Goal: Obtain resource: Download file/media

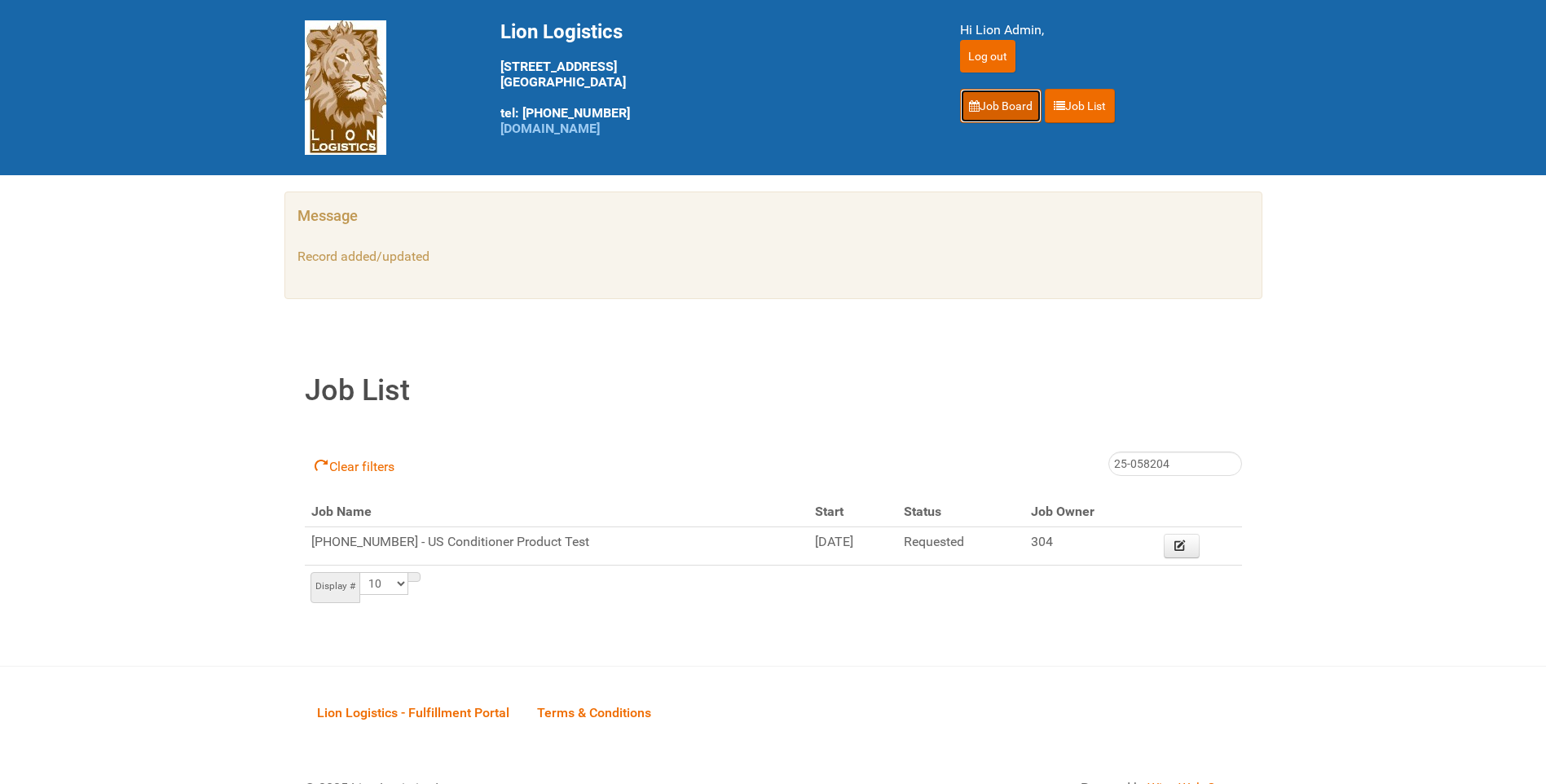
click at [1011, 105] on link "Job Board" at bounding box center [1001, 105] width 82 height 34
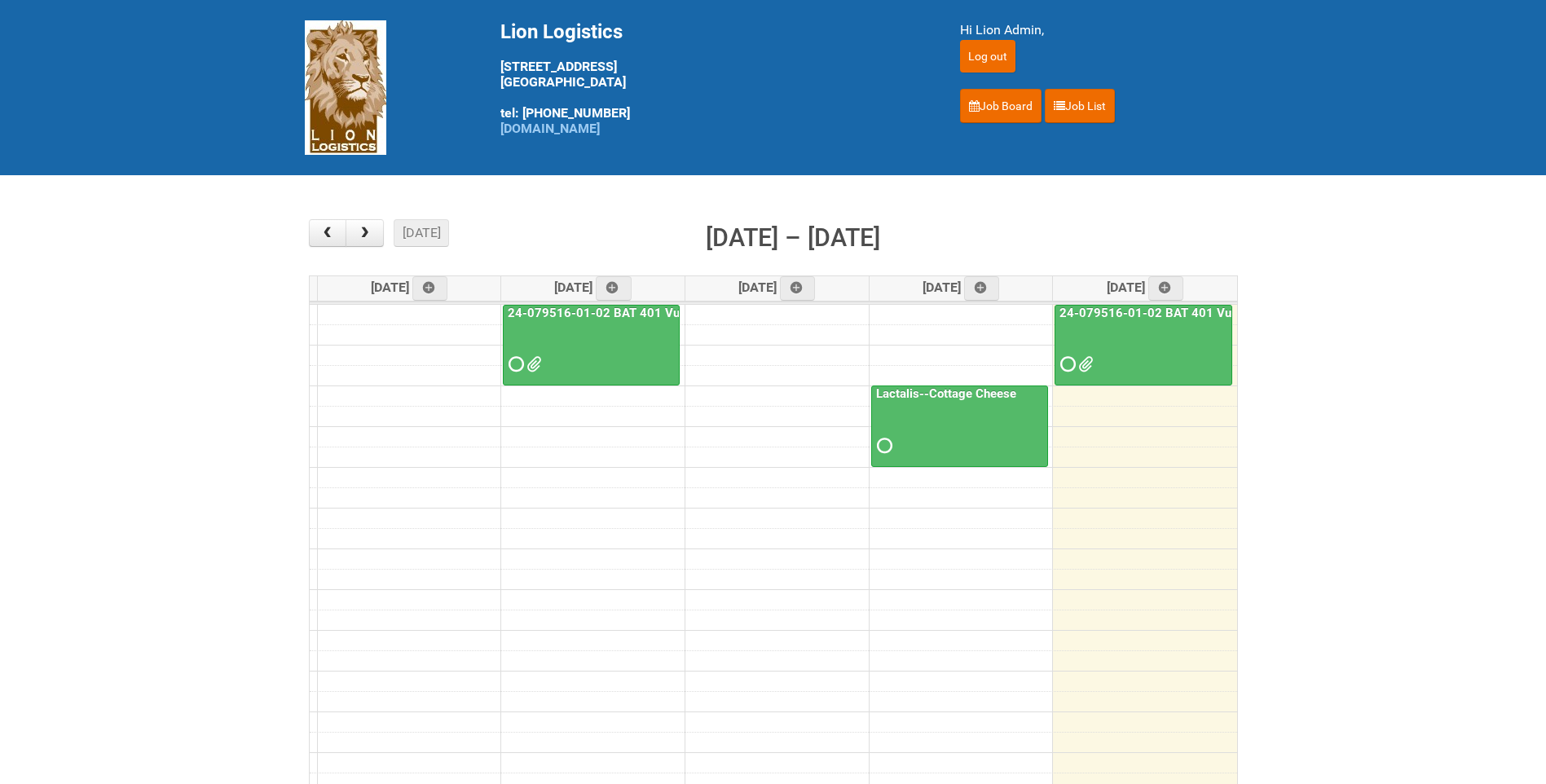
drag, startPoint x: 1143, startPoint y: 320, endPoint x: 1110, endPoint y: 314, distance: 33.5
click at [1143, 320] on link "24-079516-01-02 BAT 401 Vuse Box RCT" at bounding box center [1177, 313] width 243 height 15
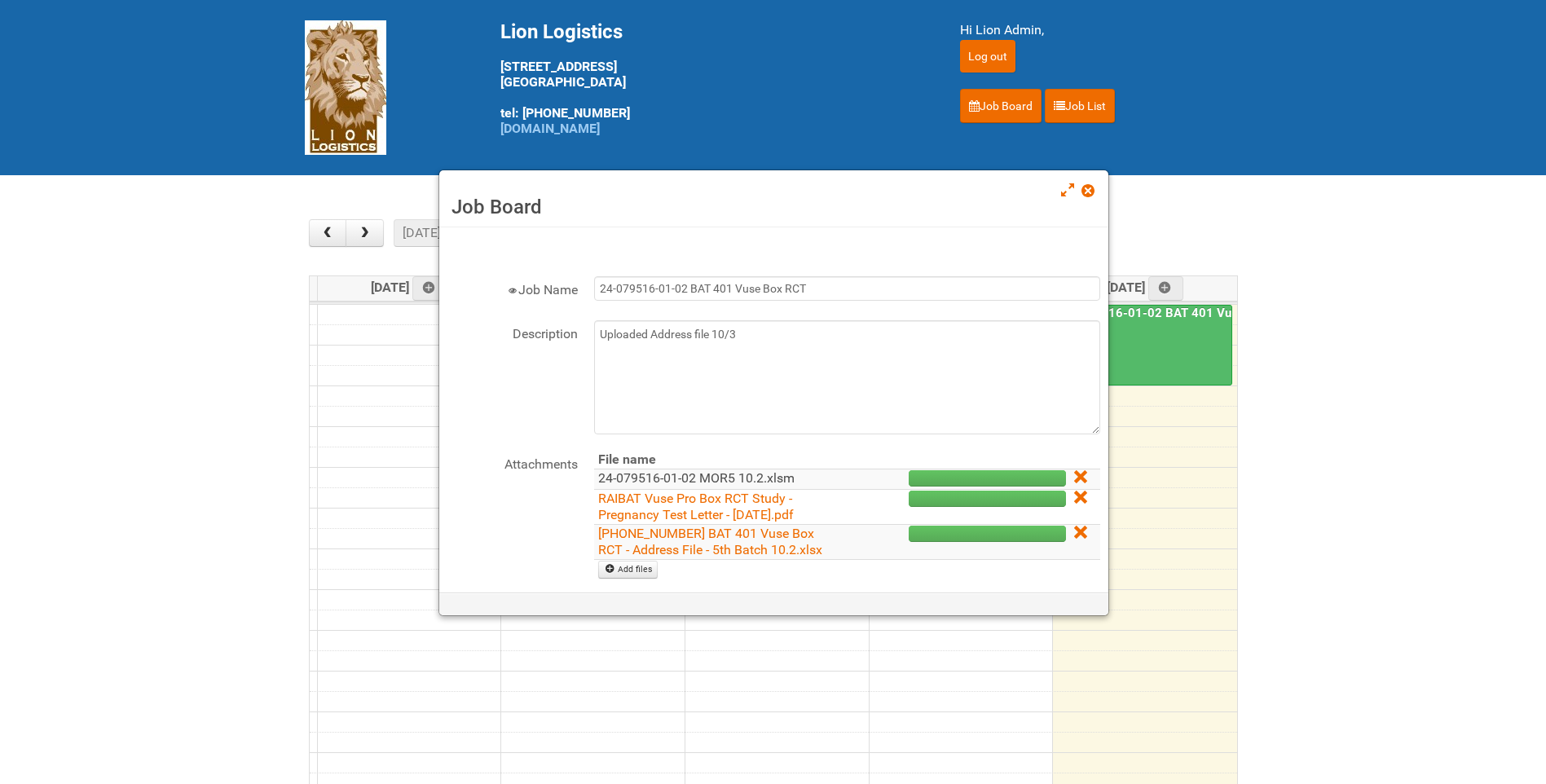
click at [752, 482] on link "24-079516-01-02 MOR5 10.2.xlsm" at bounding box center [697, 478] width 196 height 16
click at [794, 514] on link "RAIBAT Vuse Pro Box RCT Study - Pregnancy Test Letter - [DATE].pdf" at bounding box center [696, 506] width 195 height 32
click at [1084, 196] on span at bounding box center [1087, 190] width 11 height 11
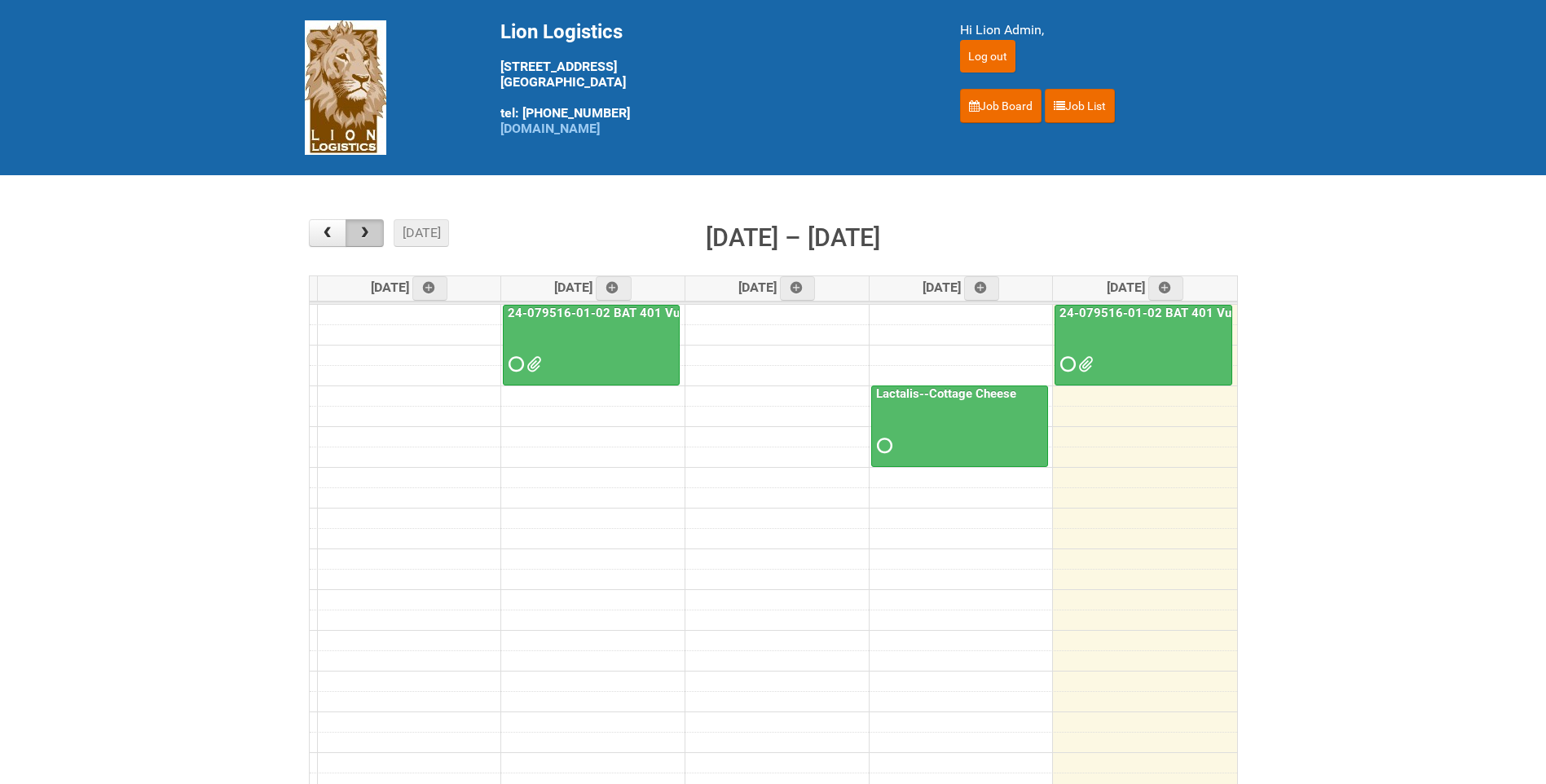
click at [364, 230] on span "button" at bounding box center [365, 233] width 16 height 13
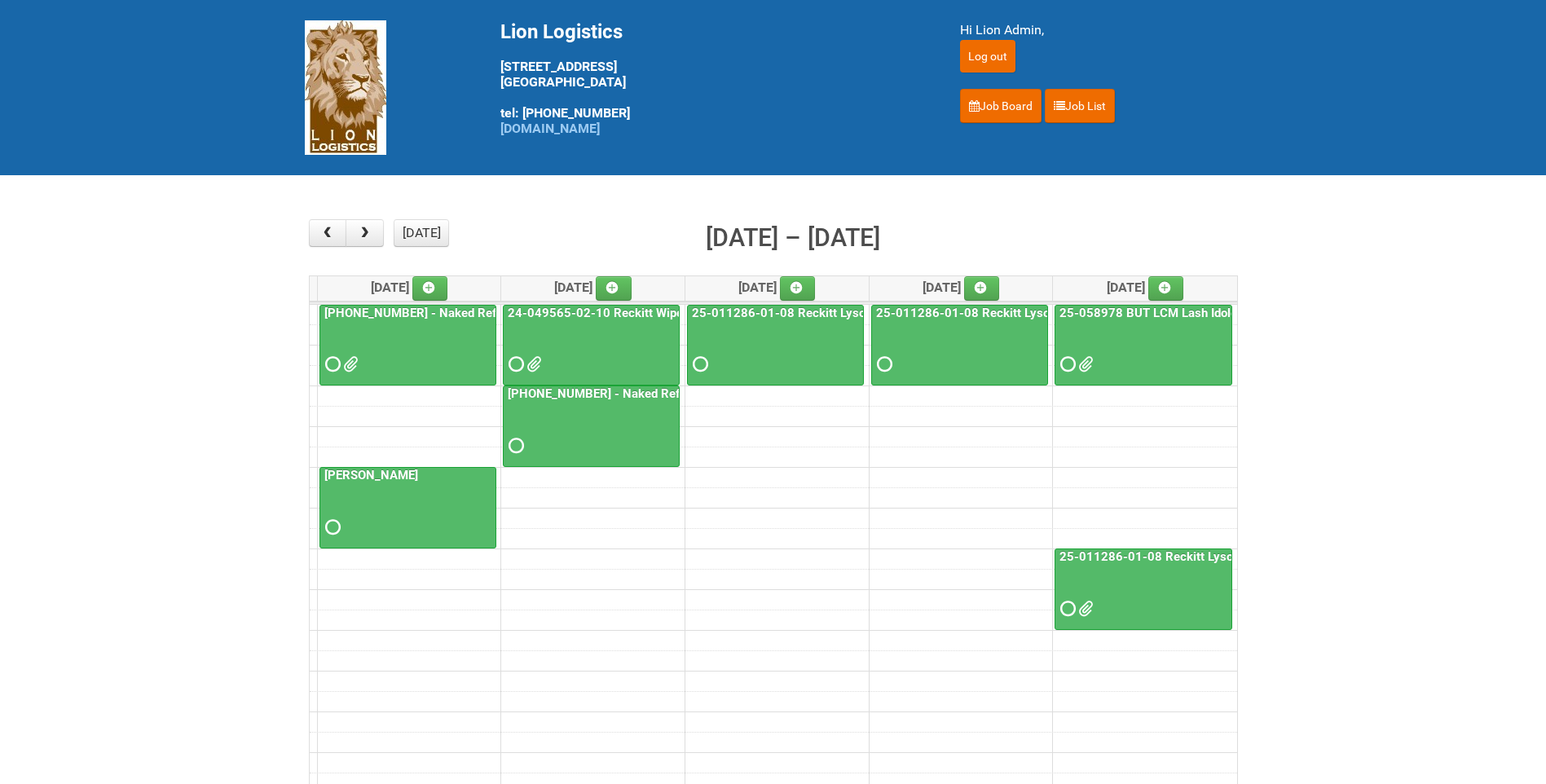
click at [381, 320] on div "25-055556-01 - Naked Reformulation Mailing 1" at bounding box center [408, 341] width 175 height 71
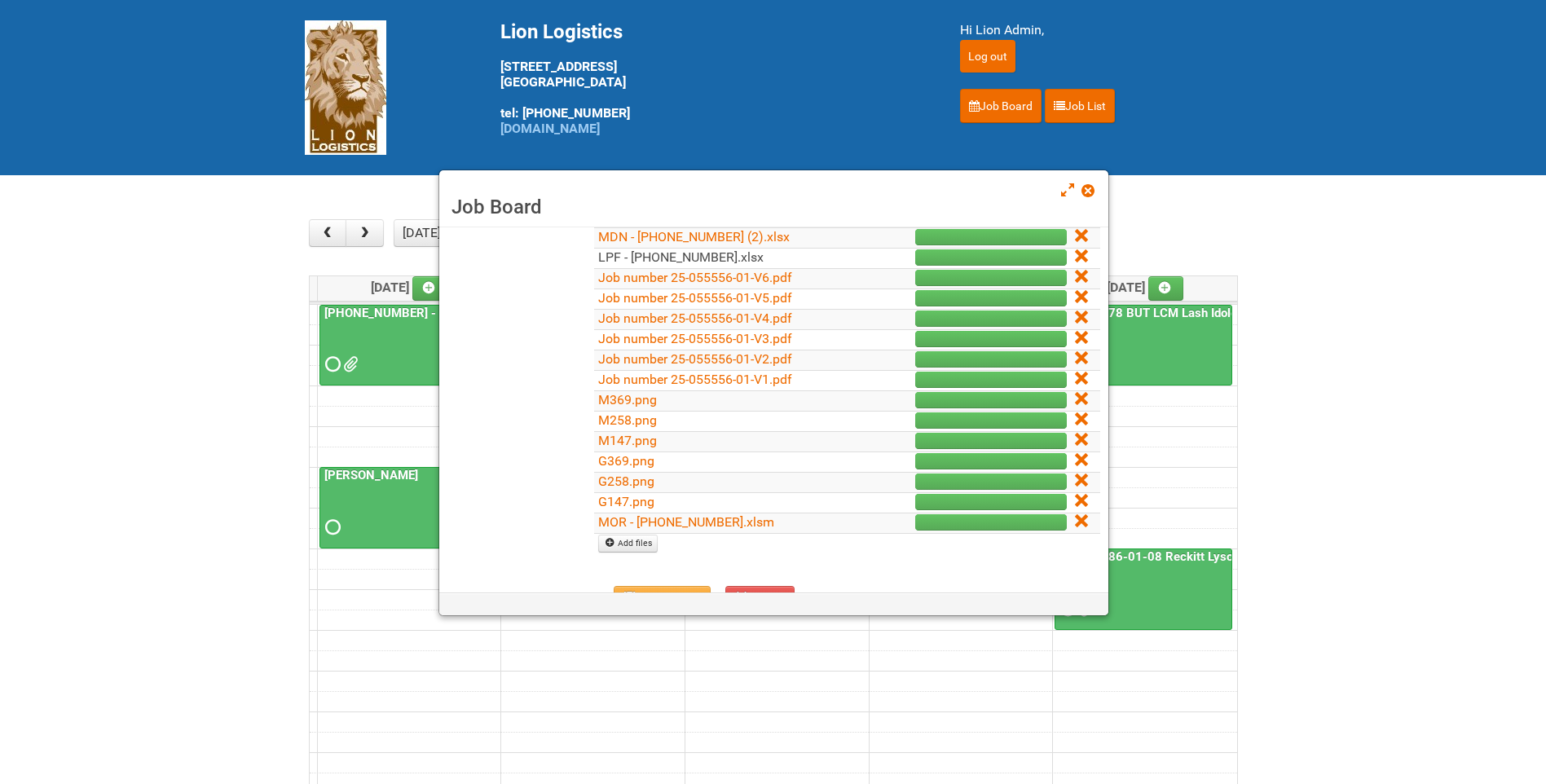
scroll to position [326, 0]
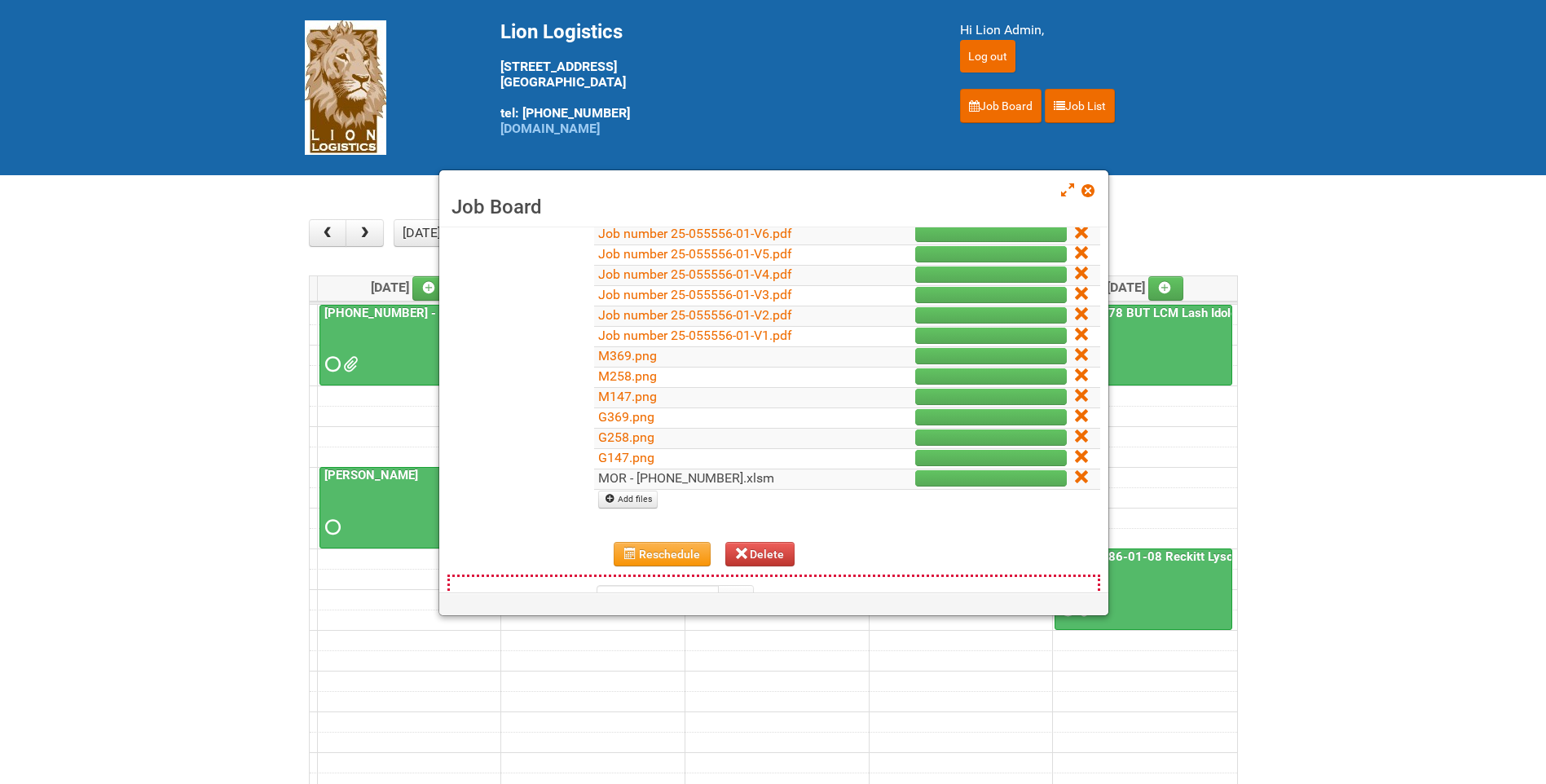
click at [650, 478] on link "MOR - 25-055556-01.xlsm" at bounding box center [686, 478] width 176 height 16
click at [1096, 187] on link at bounding box center [1089, 192] width 15 height 19
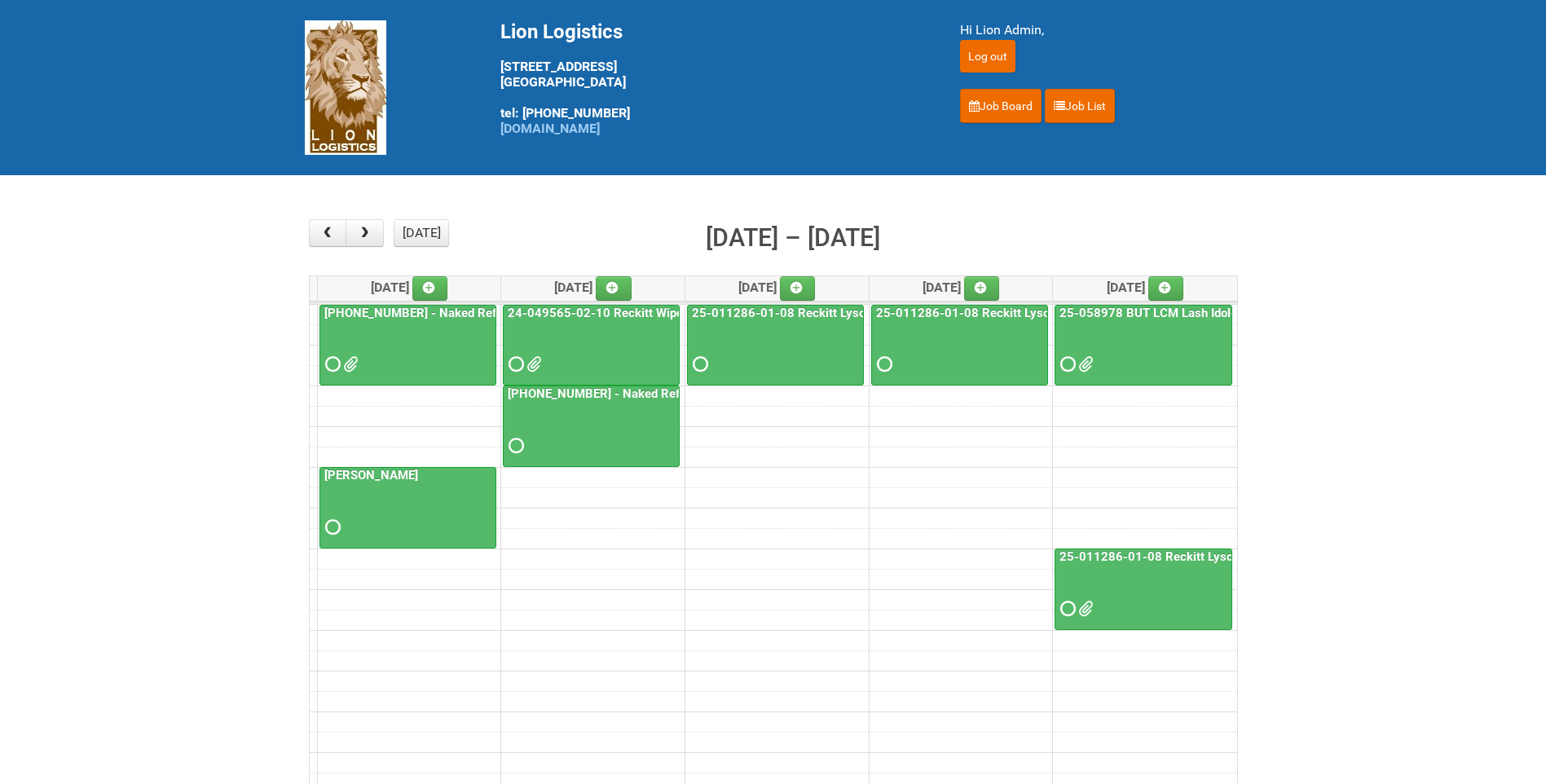
click at [451, 335] on div at bounding box center [408, 350] width 174 height 53
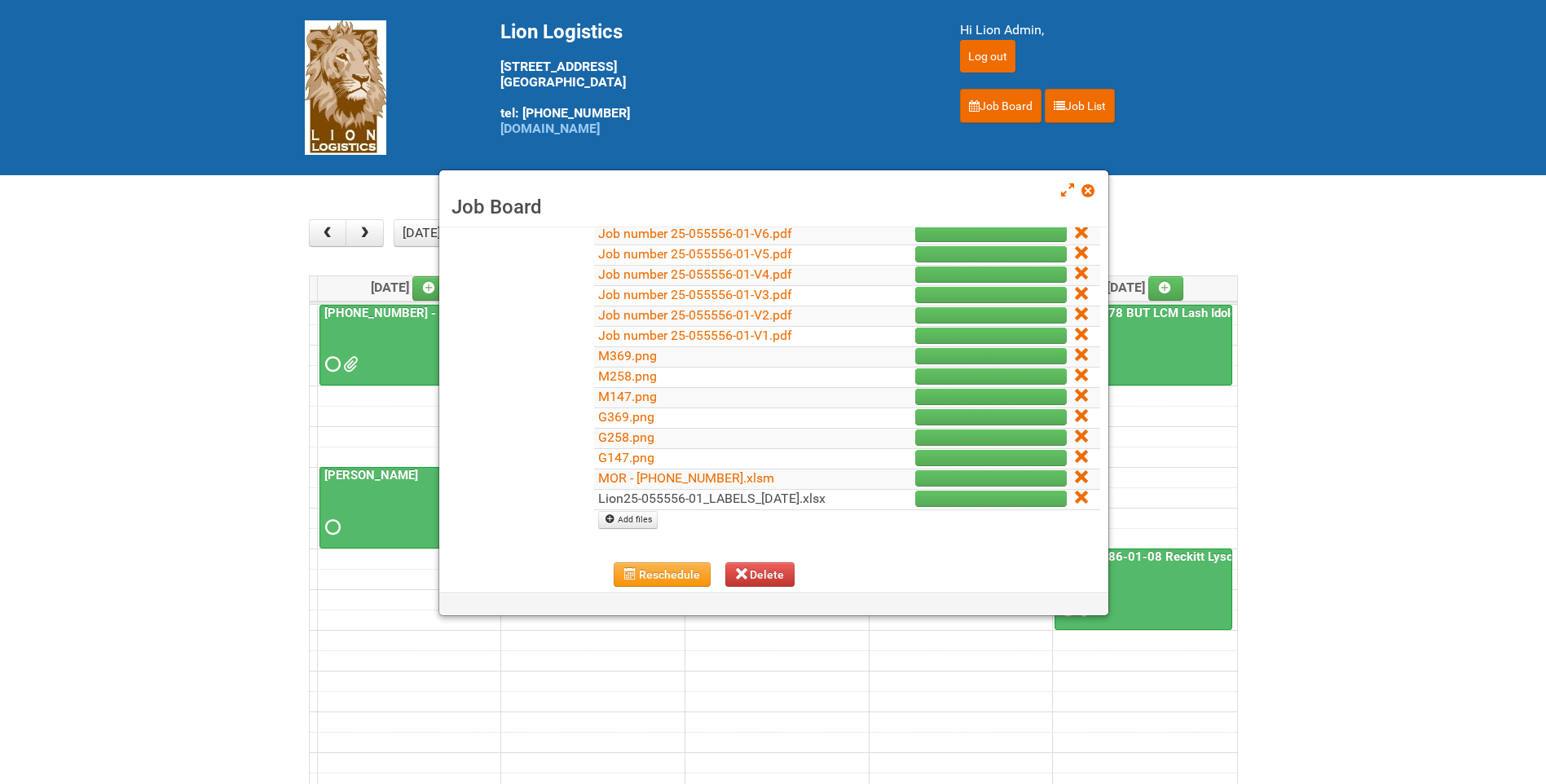
click at [726, 498] on link "Lion25-055556-01_LABELS_03Oct25.xlsx" at bounding box center [712, 498] width 227 height 16
